Goal: Check status: Check status

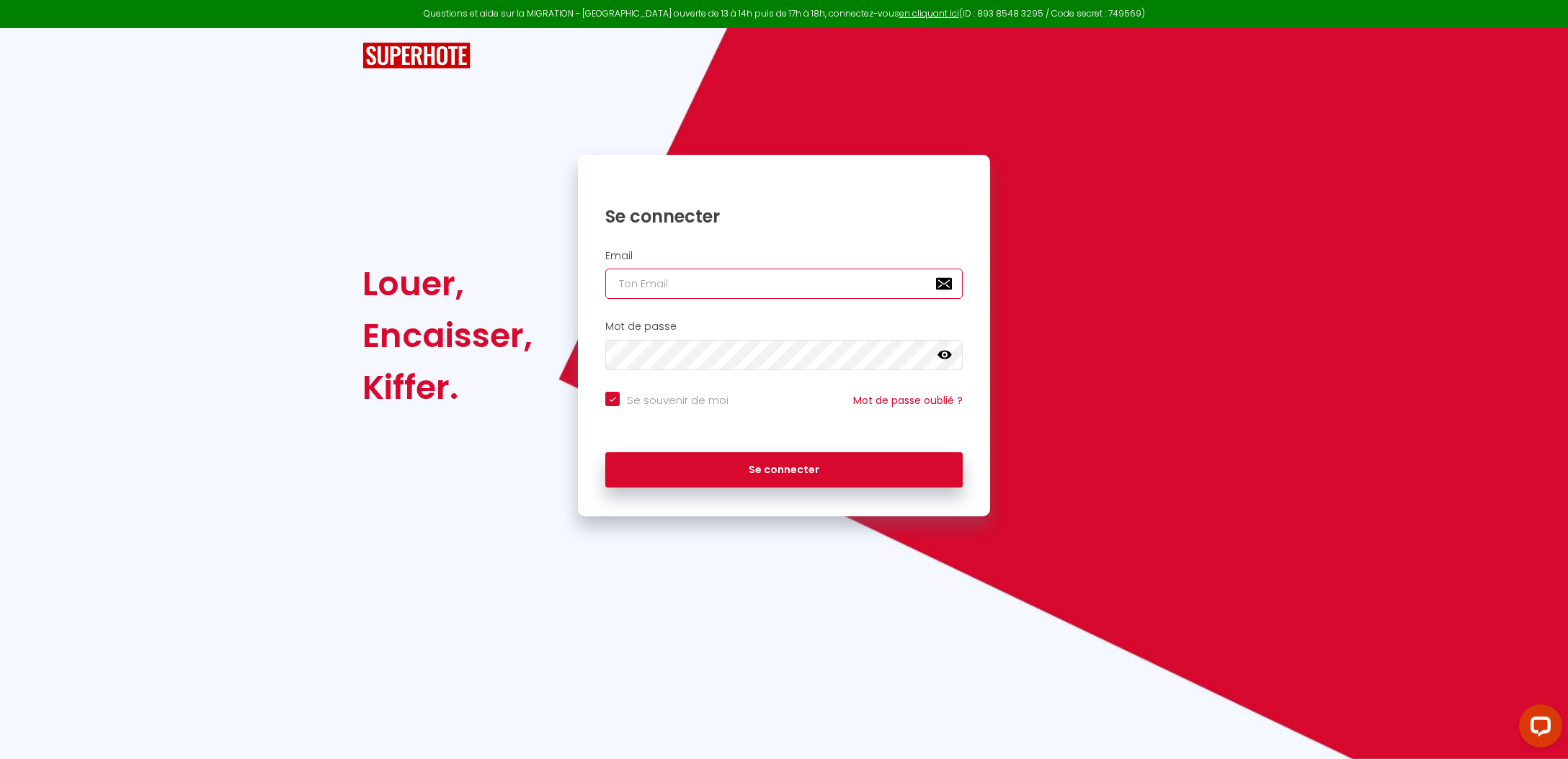
type input "j"
checkbox input "true"
type input "js"
checkbox input "true"
type input "jse"
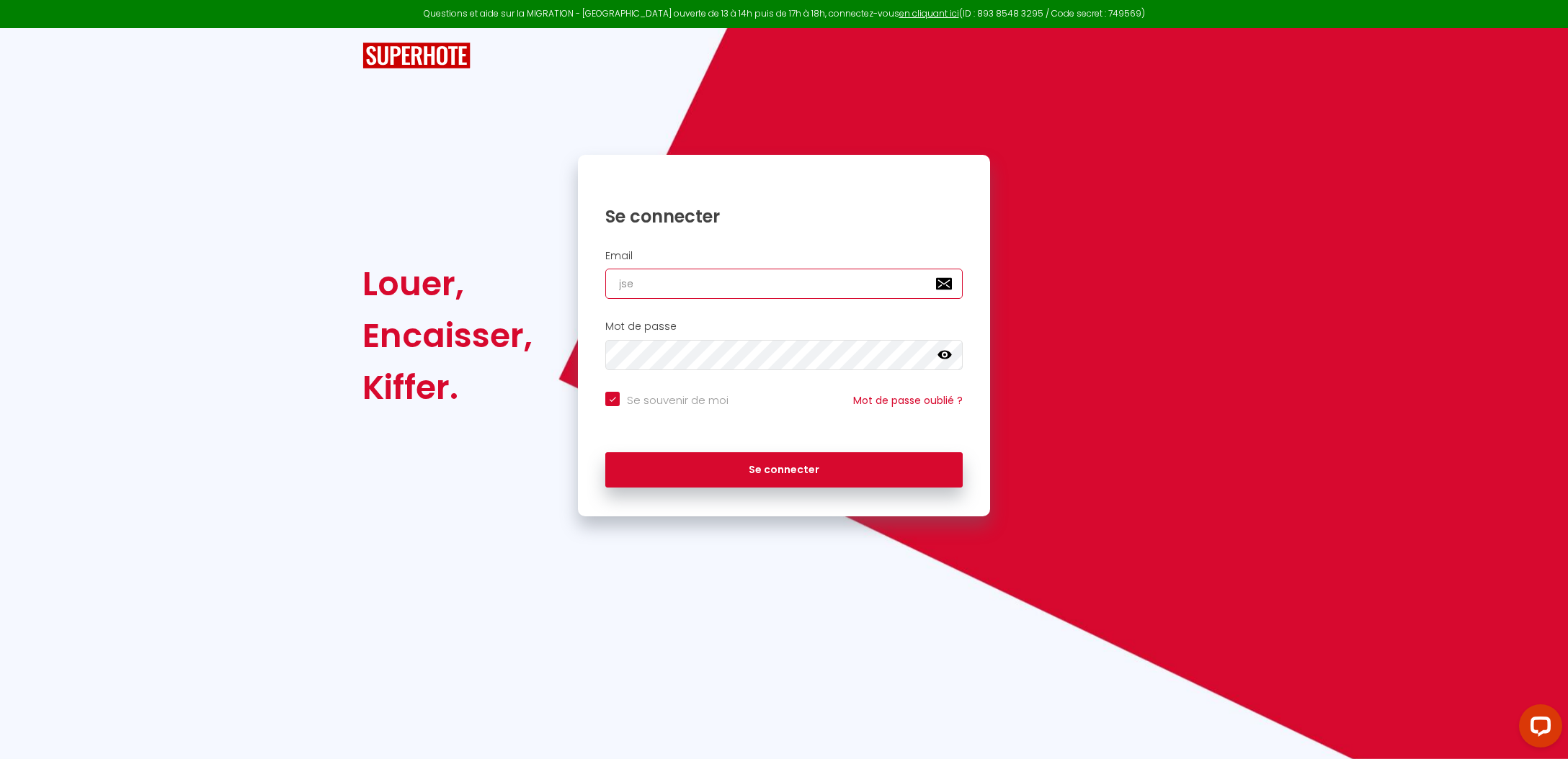
checkbox input "true"
type input "jser"
checkbox input "true"
type input "jsere"
checkbox input "true"
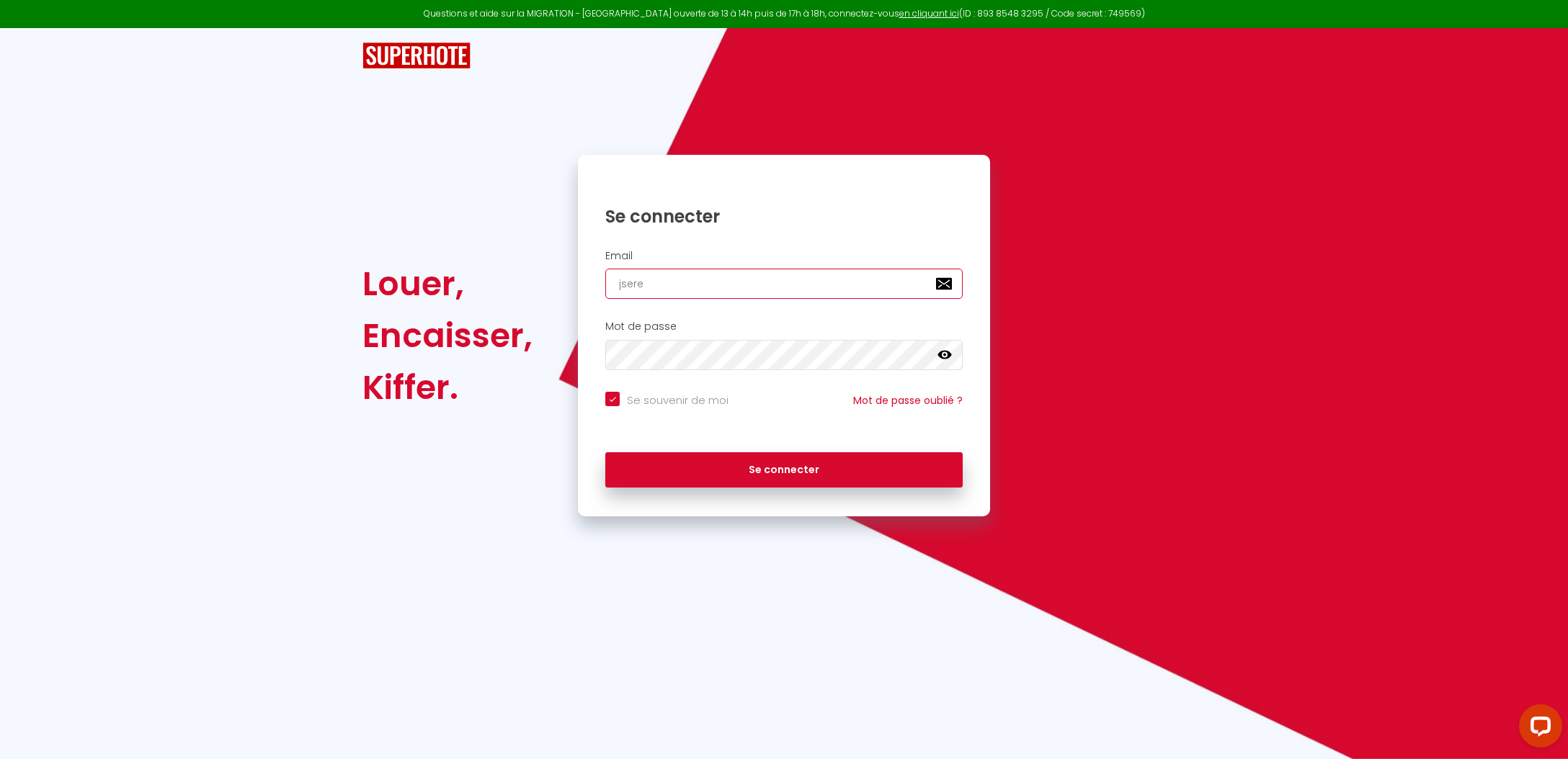
type input "jseren"
checkbox input "true"
type input "jsereni"
checkbox input "true"
type input "jserenit"
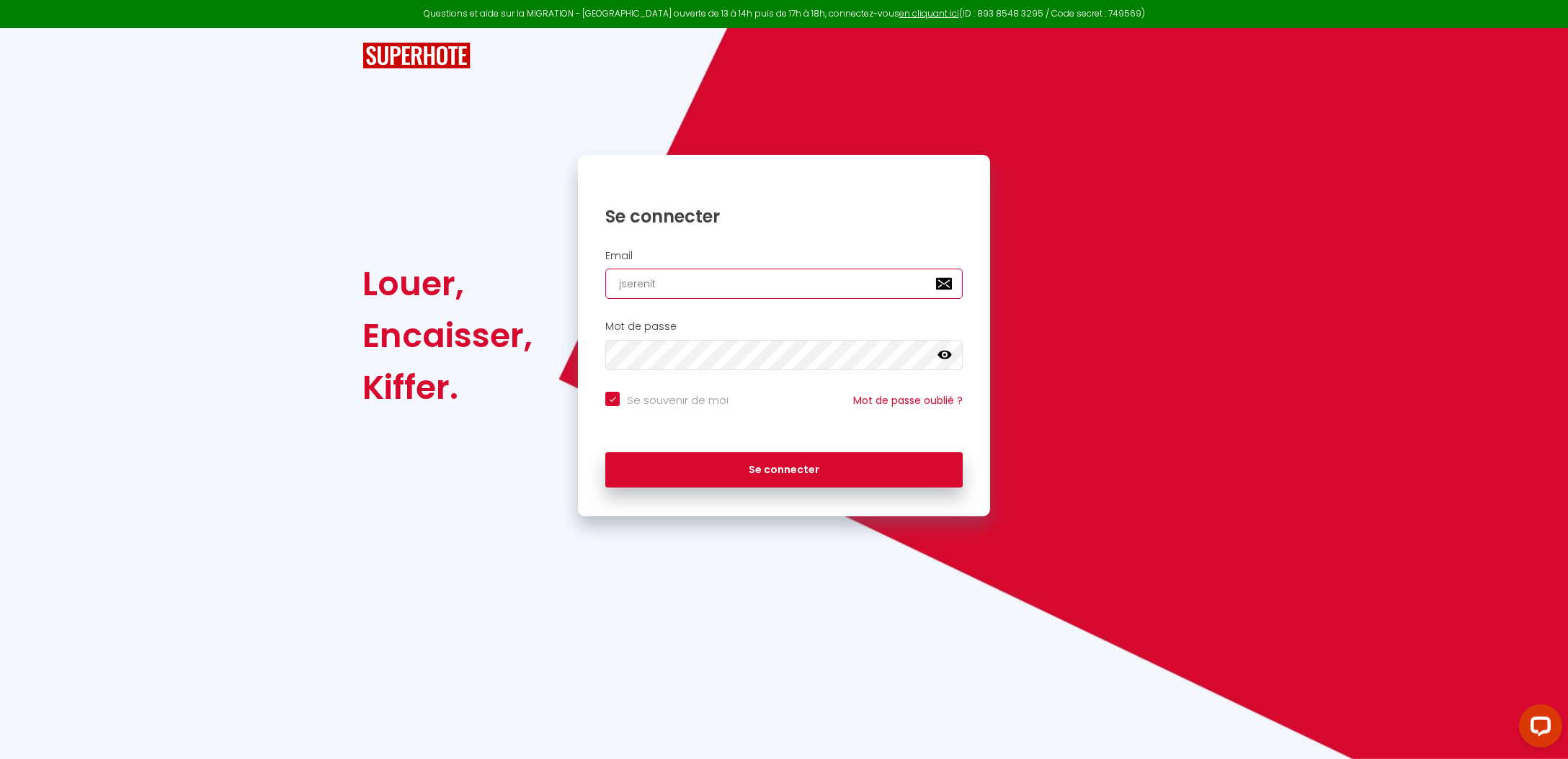
checkbox input "true"
type input "jserenity"
checkbox input "true"
type input "jserenity."
checkbox input "true"
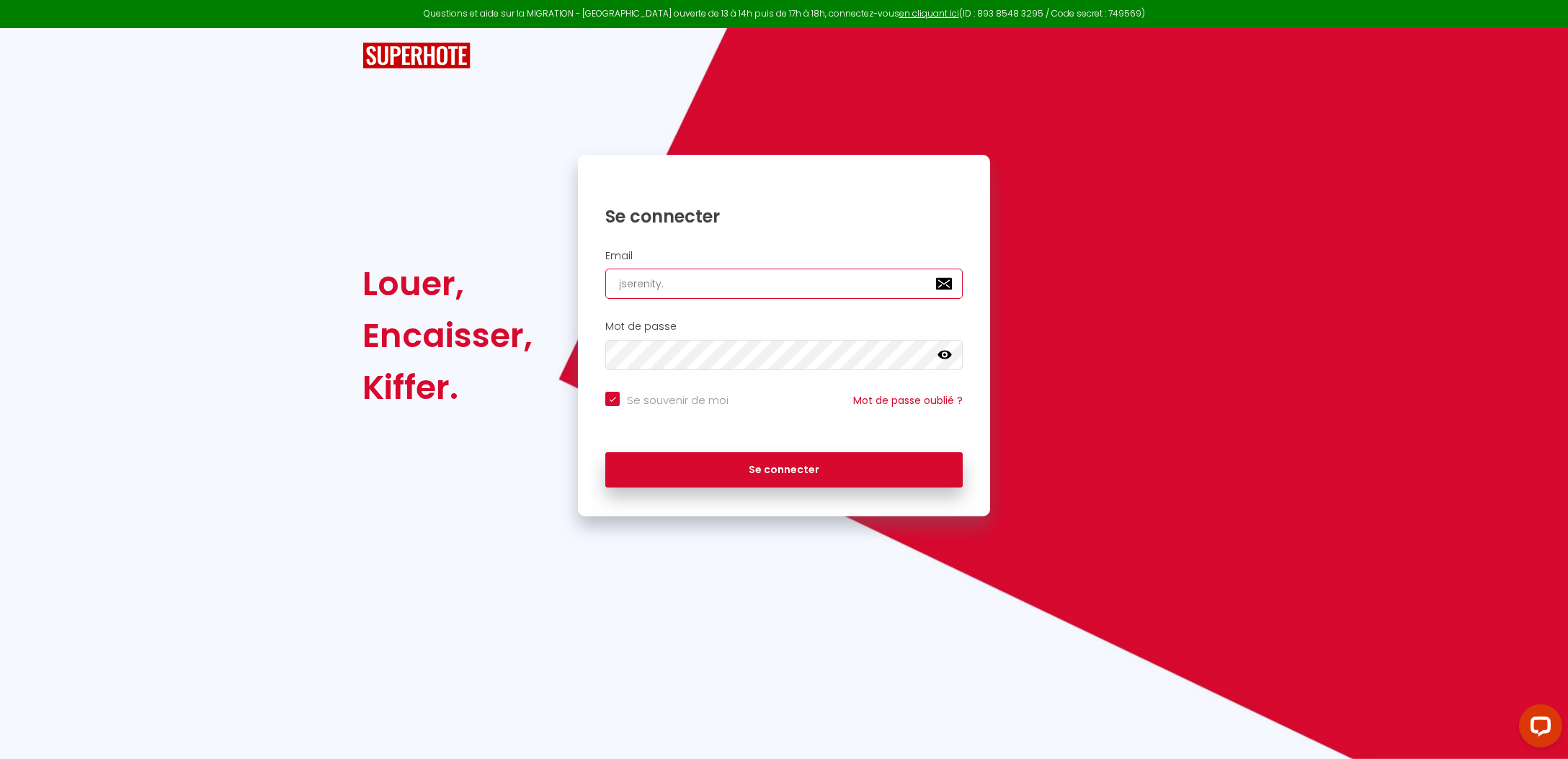
type input "jserenity.s"
checkbox input "true"
type input "[DOMAIN_NAME]"
checkbox input "true"
type input "jserenity.sta"
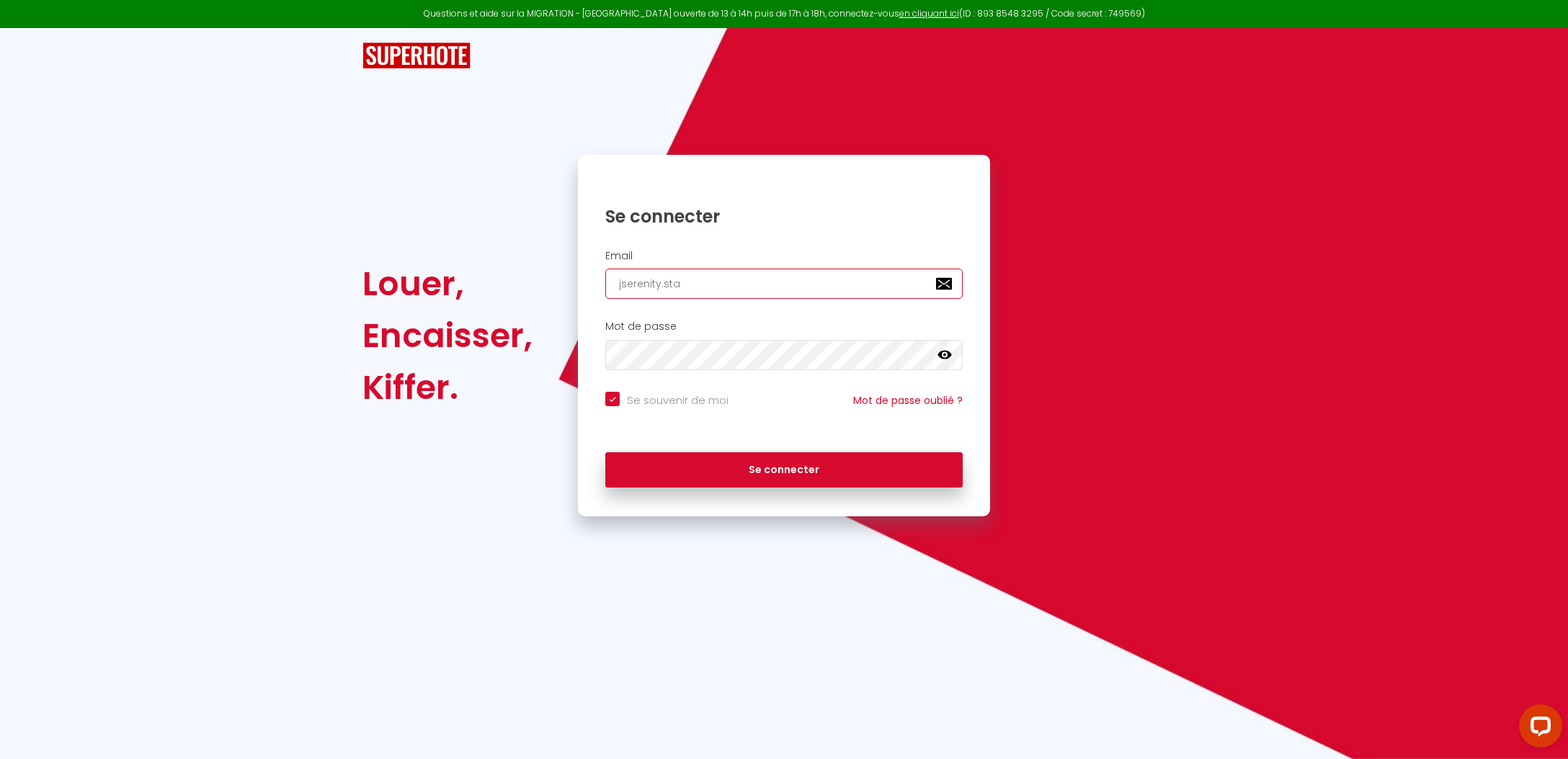
checkbox input "true"
type input "jserenity.staf"
checkbox input "true"
type input "jserenity.staff"
checkbox input "true"
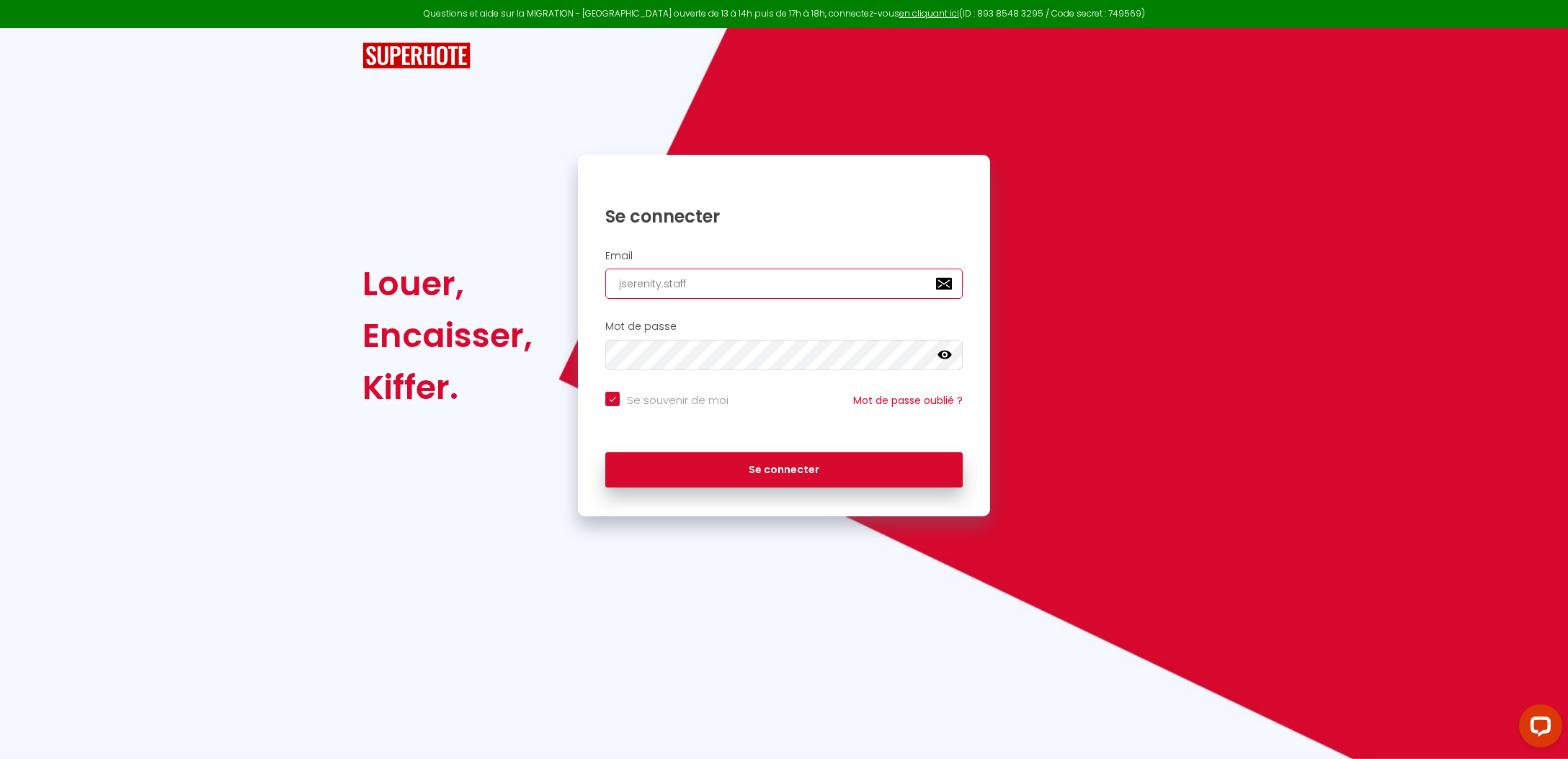
type input "jserenity.staff@"
checkbox input "true"
type input "jserenity.staff@g"
checkbox input "true"
type input "jserenity.staff@gm"
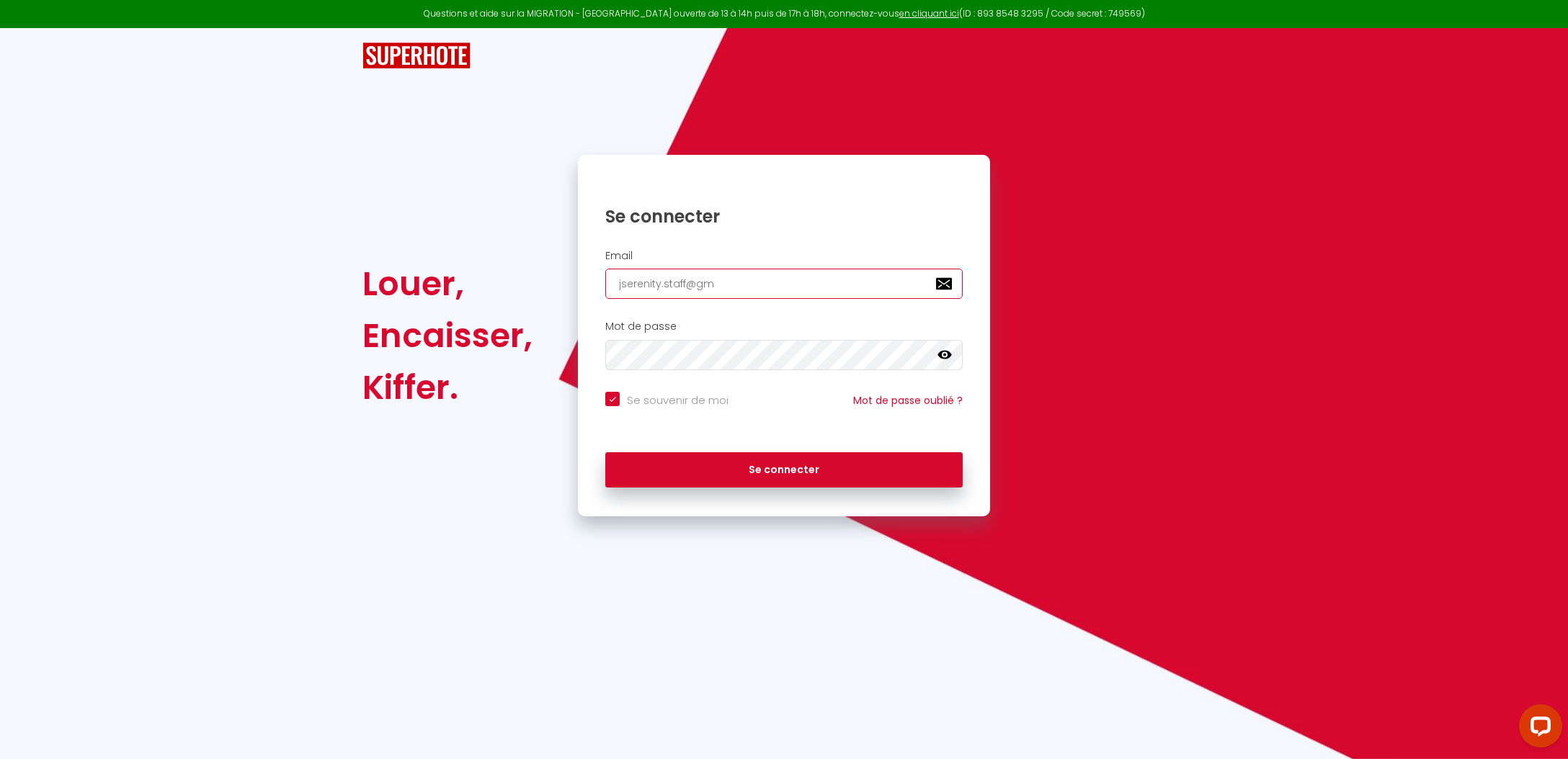
checkbox input "true"
type input "jserenity.staff@gma"
checkbox input "true"
type input "jserenity.staff@gmai"
checkbox input "true"
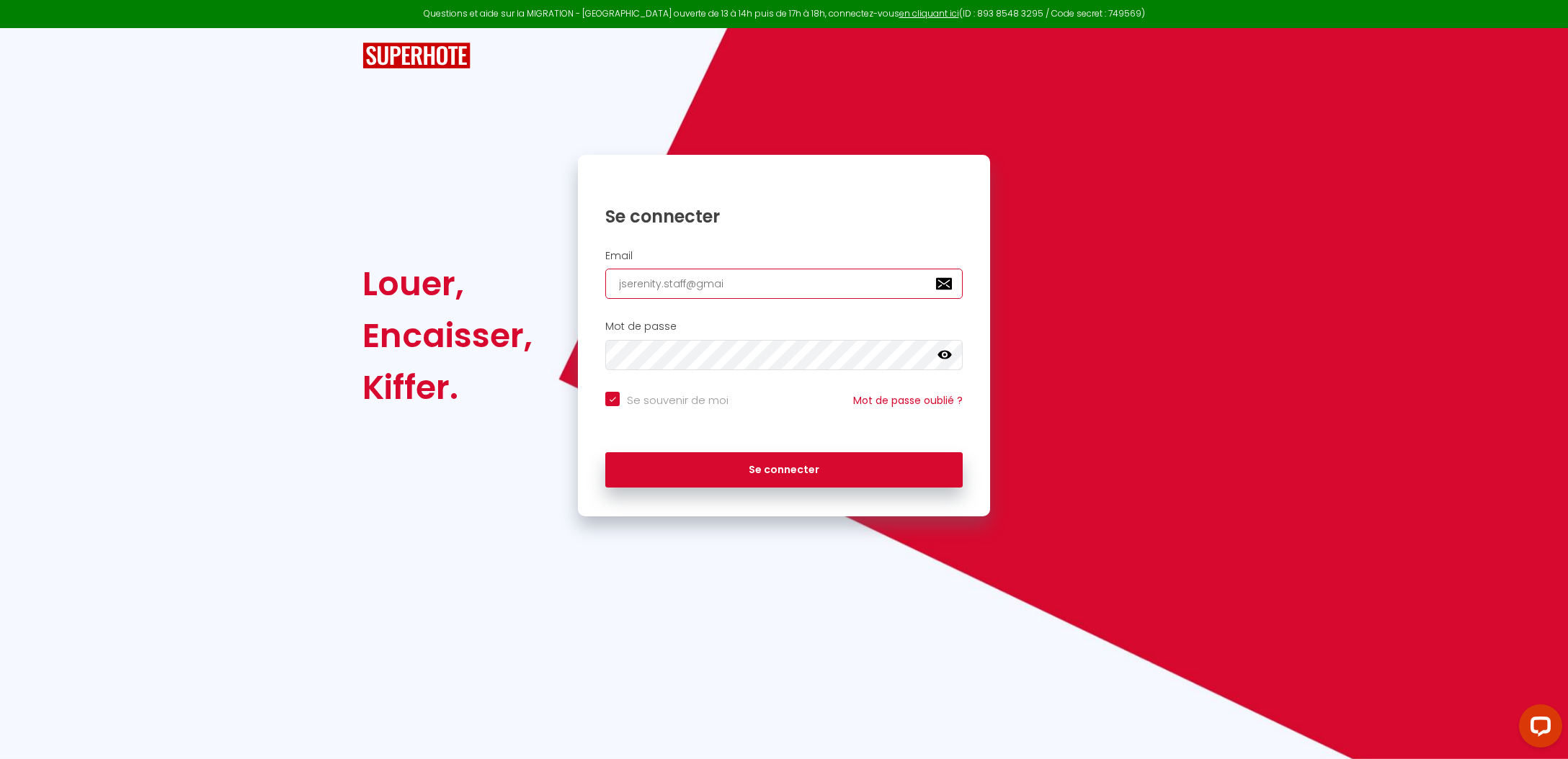
type input "[EMAIL_ADDRESS]"
checkbox input "true"
type input "[EMAIL_ADDRESS]."
checkbox input "true"
type input "jserenity.staff@gmail.c"
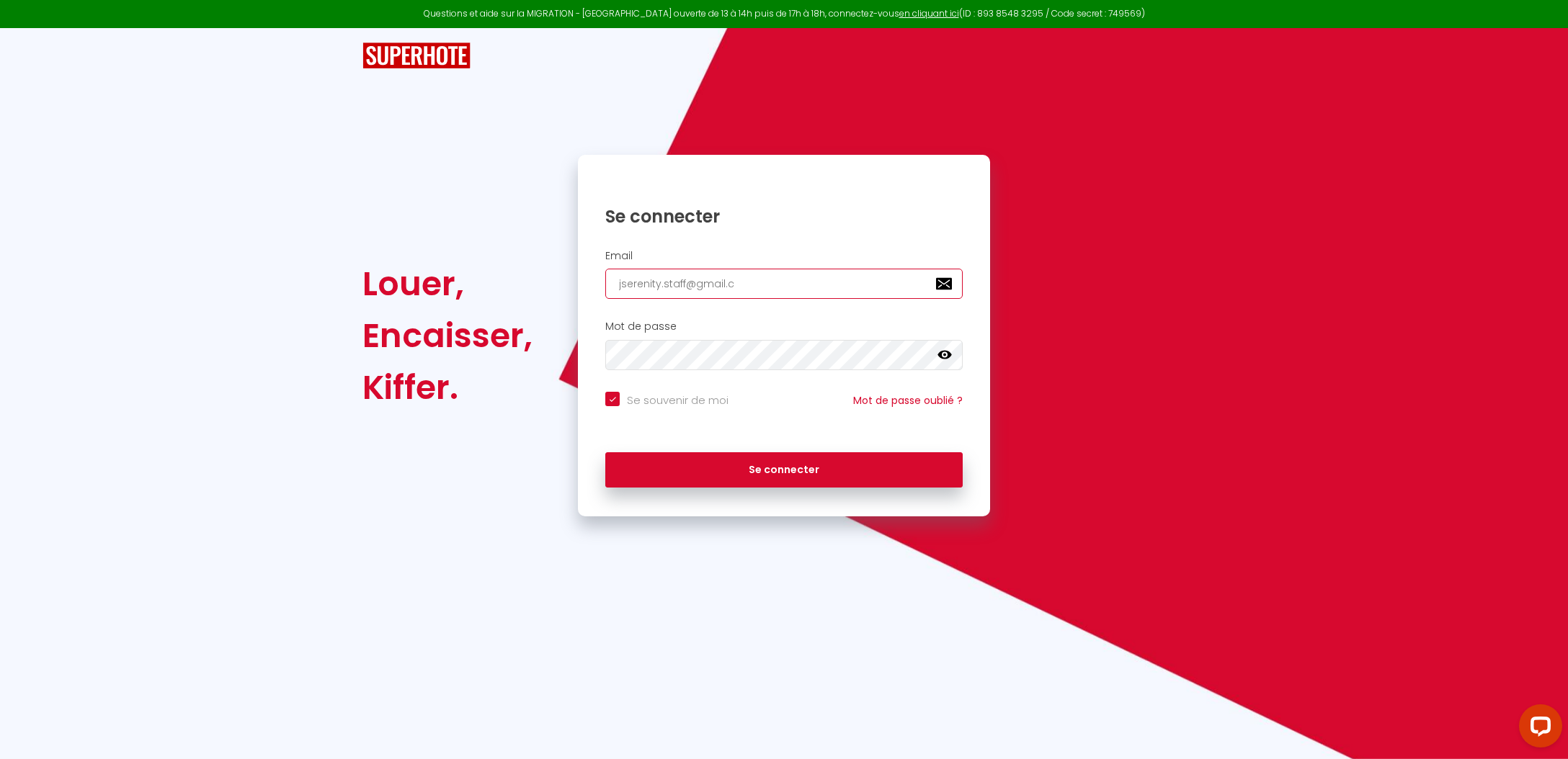
checkbox input "true"
type input "[EMAIL_ADDRESS][DOMAIN_NAME]"
checkbox input "true"
type input "[EMAIL_ADDRESS][DOMAIN_NAME]"
checkbox input "true"
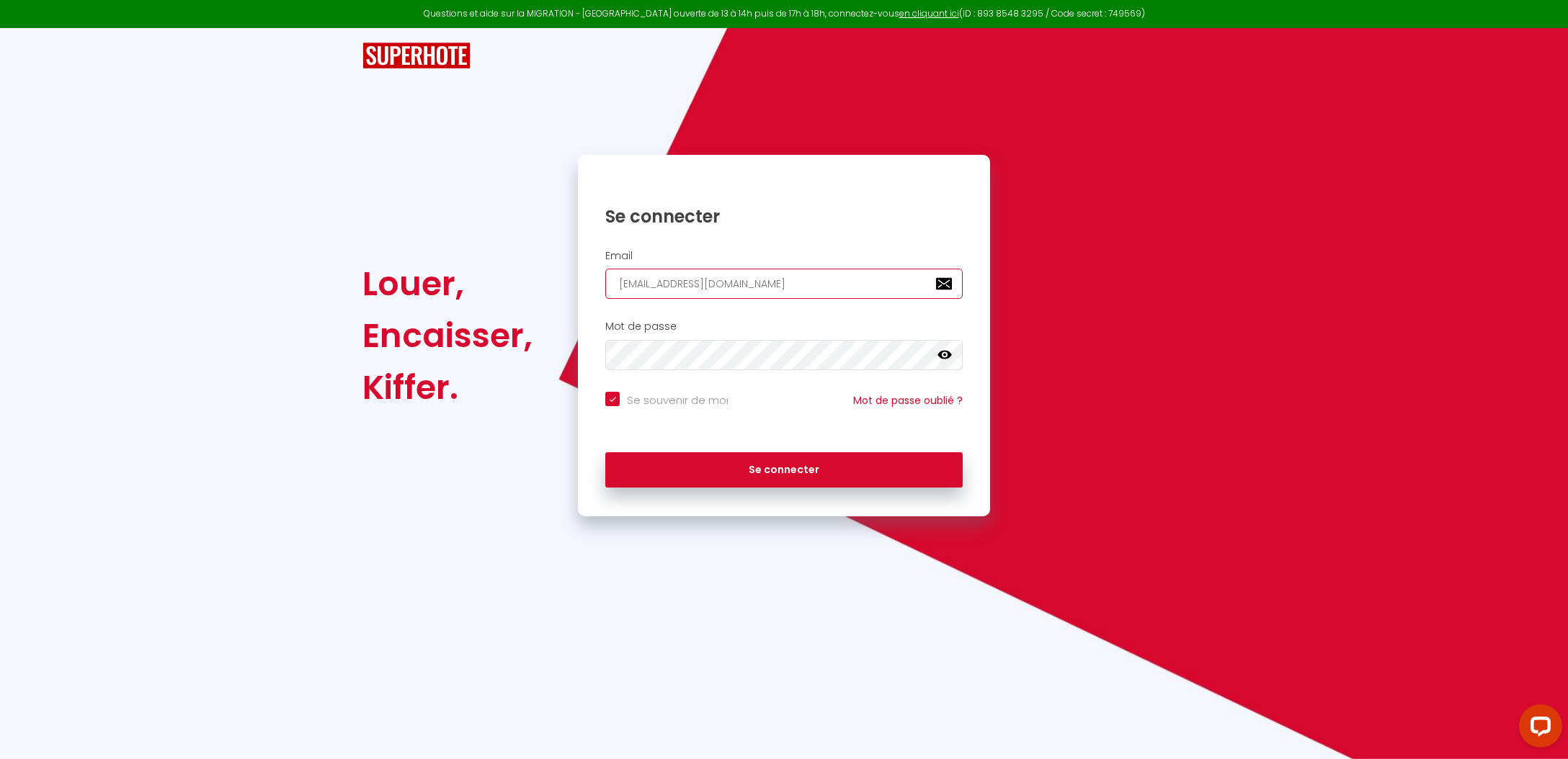
type input "[EMAIL_ADDRESS][DOMAIN_NAME]"
click at [784, 468] on button "Se connecter" at bounding box center [783, 470] width 357 height 36
checkbox input "true"
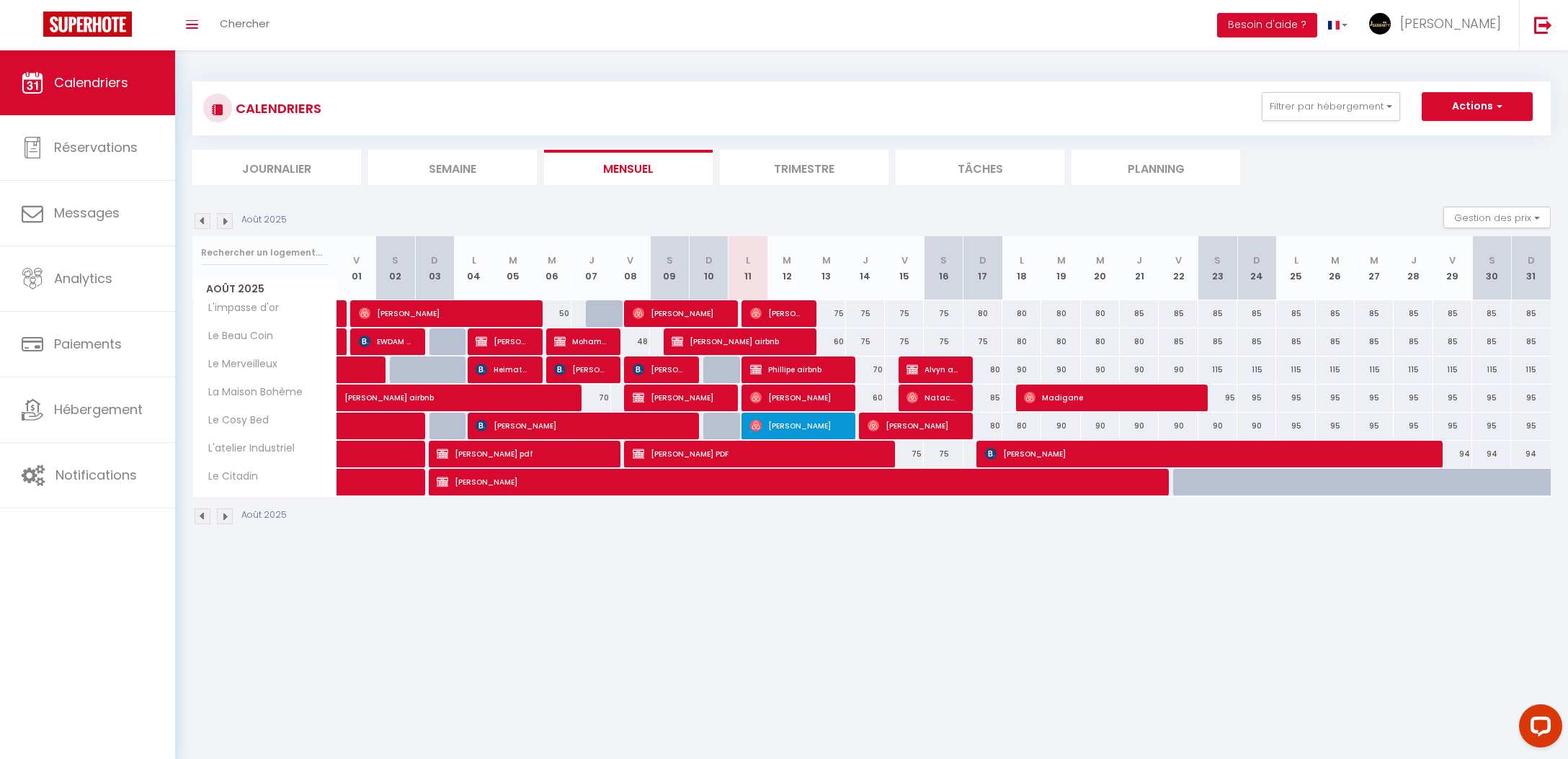
click at [1305, 446] on span "[PERSON_NAME]" at bounding box center [1206, 454] width 441 height 27
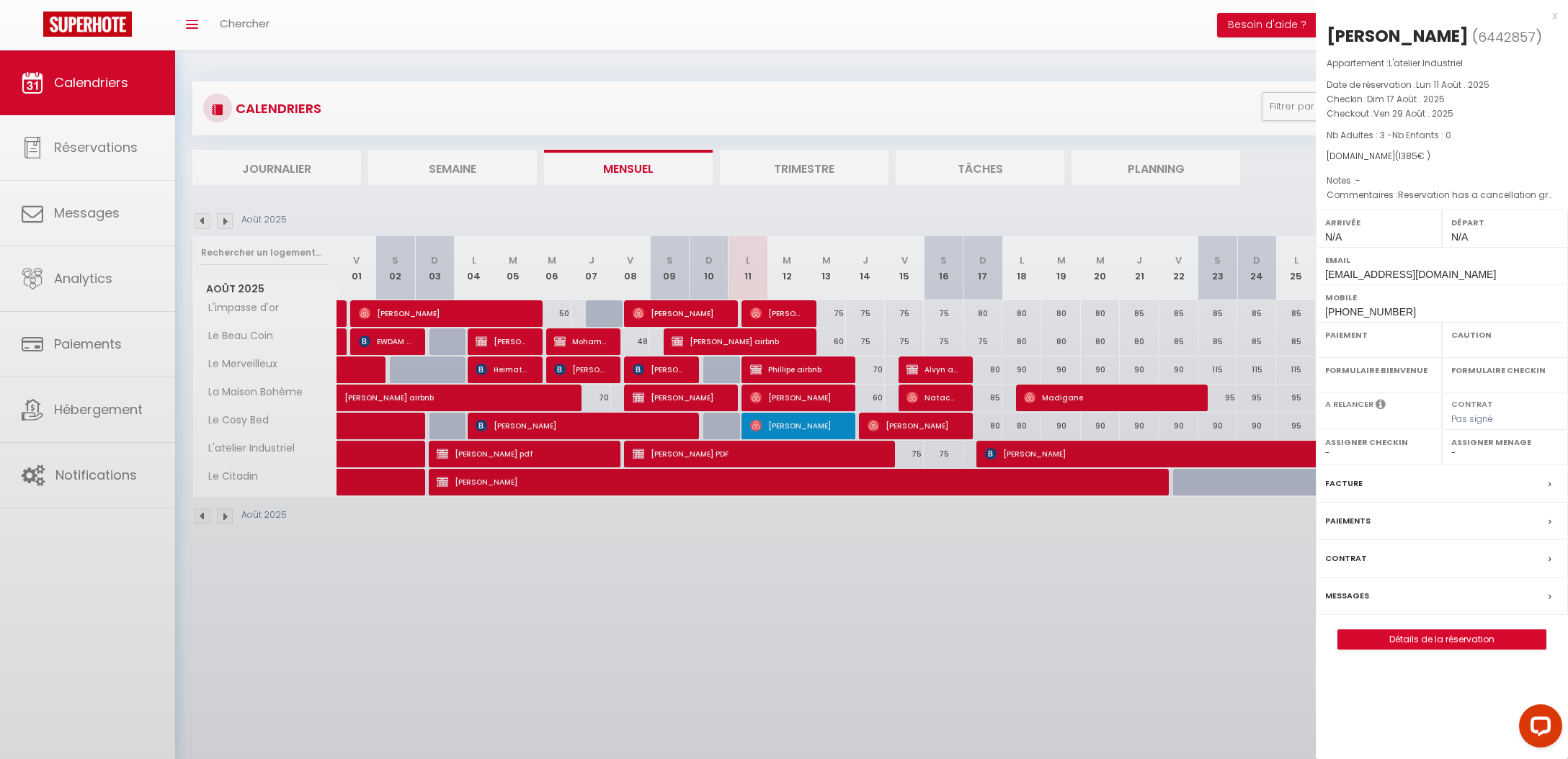
select select "KO"
select select "0"
select select "1"
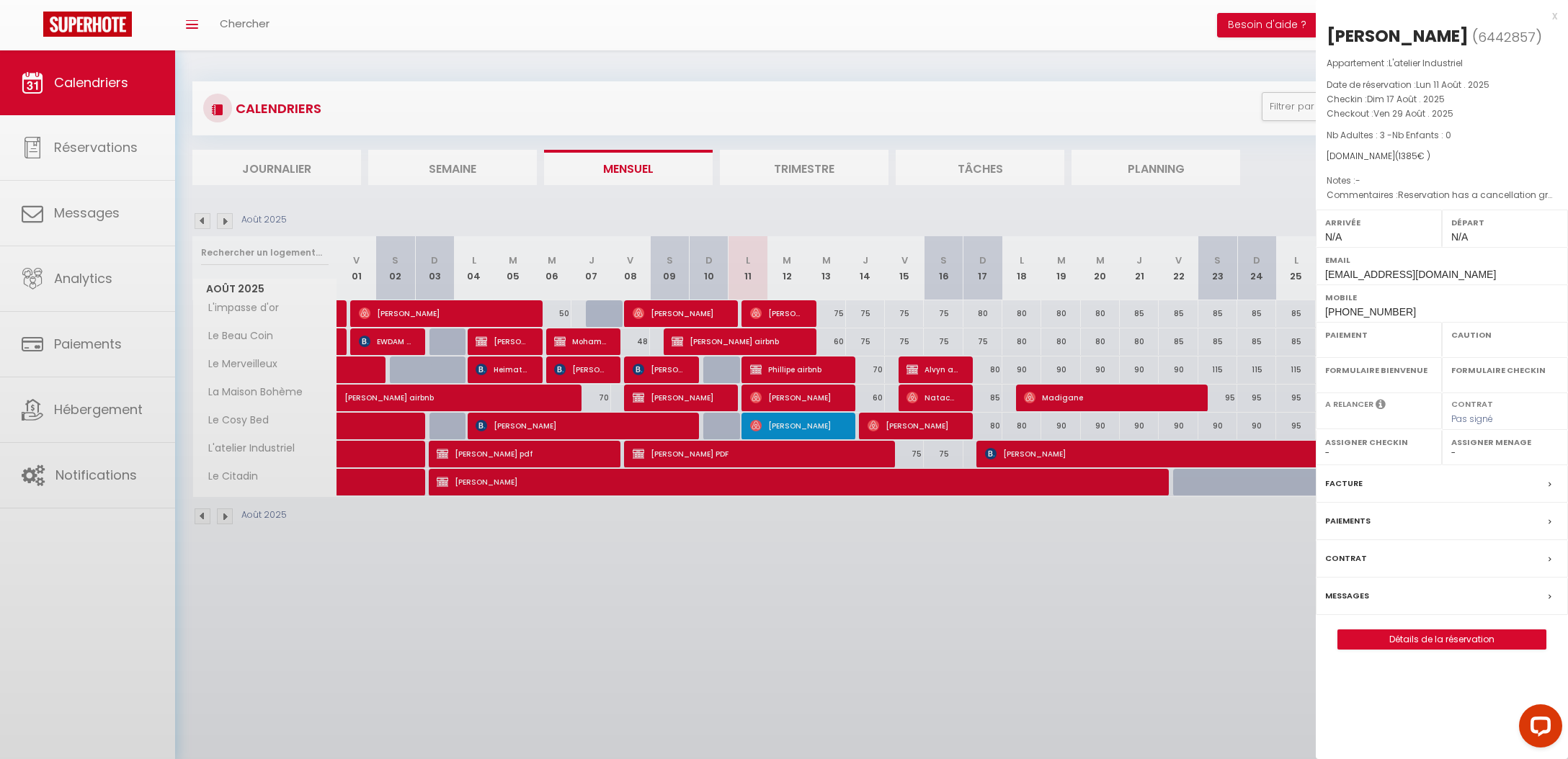
select select
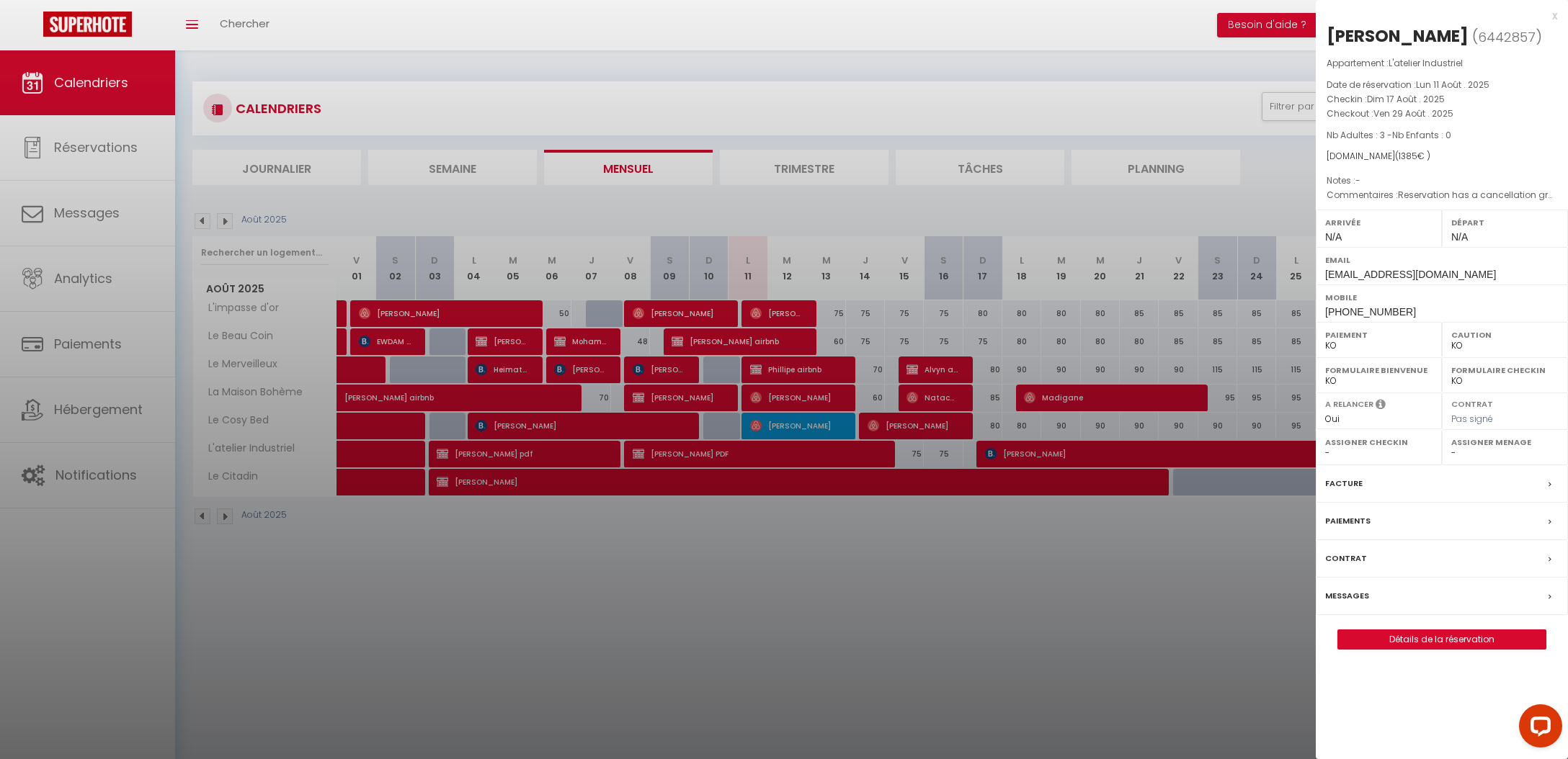
click at [816, 692] on div at bounding box center [784, 379] width 1568 height 759
